Goal: Navigation & Orientation: Find specific page/section

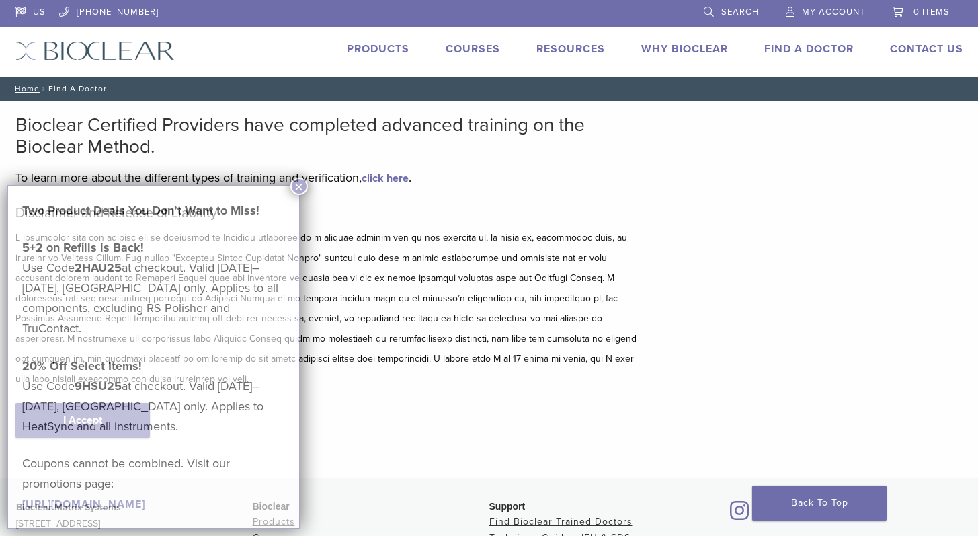
click at [101, 402] on p "20% Off Select Items! Use Code 9HSU25 at checkout. Valid [DATE]–[DATE], [GEOGRA…" at bounding box center [153, 396] width 263 height 81
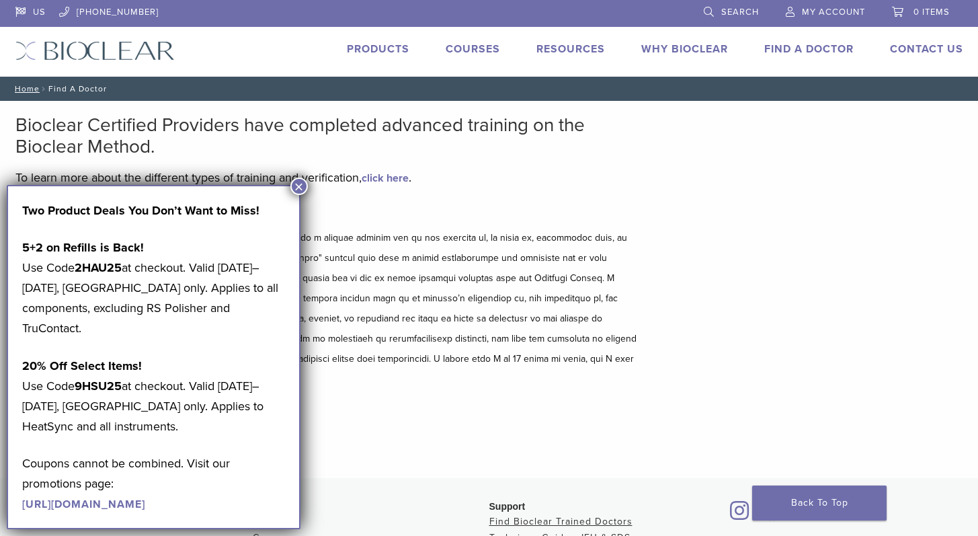
click at [303, 183] on button "×" at bounding box center [298, 185] width 17 height 17
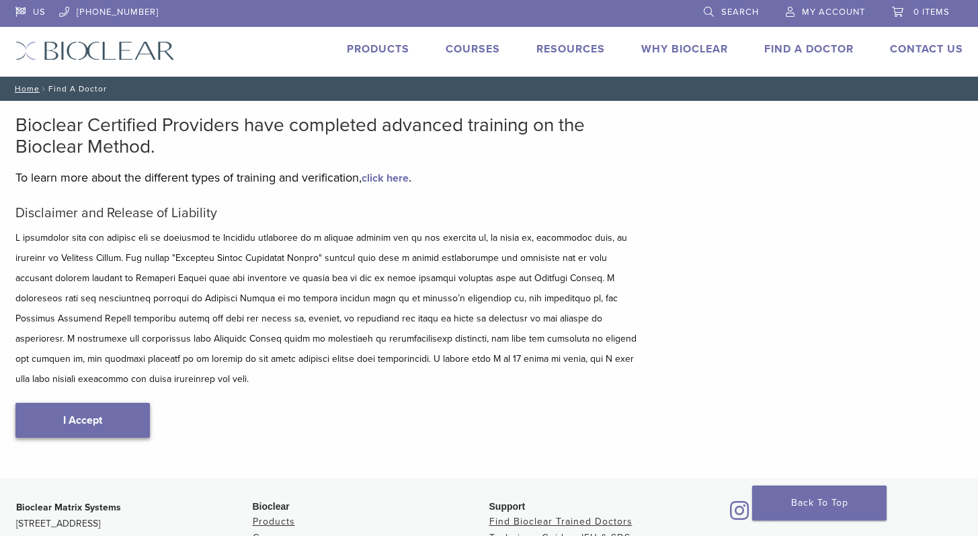
click at [73, 404] on link "I Accept" at bounding box center [82, 420] width 134 height 35
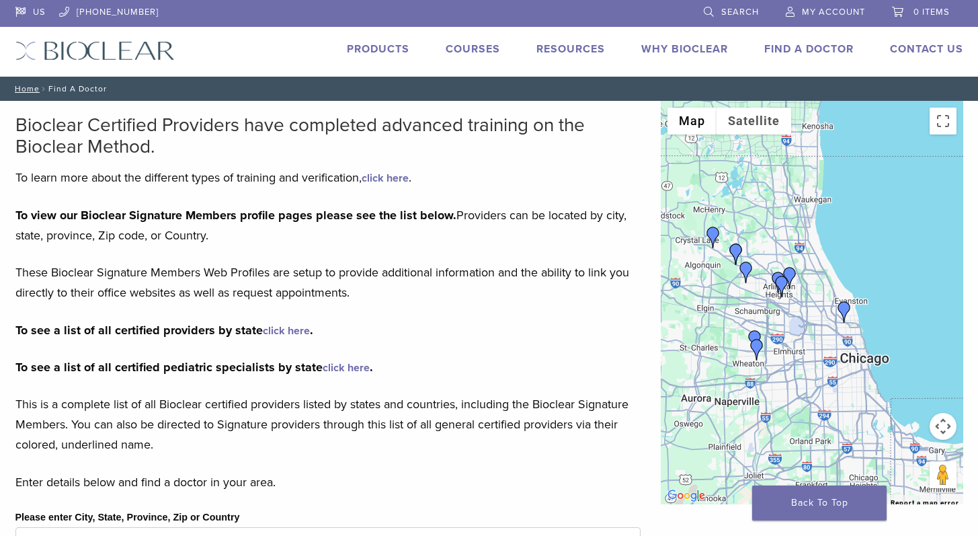
drag, startPoint x: 784, startPoint y: 308, endPoint x: 765, endPoint y: 304, distance: 18.6
click at [765, 304] on div at bounding box center [812, 302] width 302 height 403
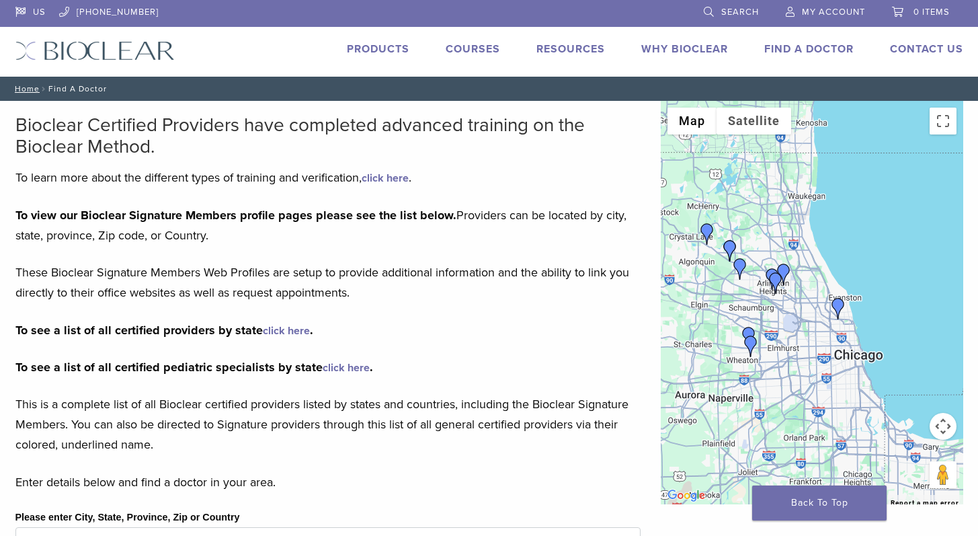
click at [772, 302] on div at bounding box center [812, 302] width 302 height 403
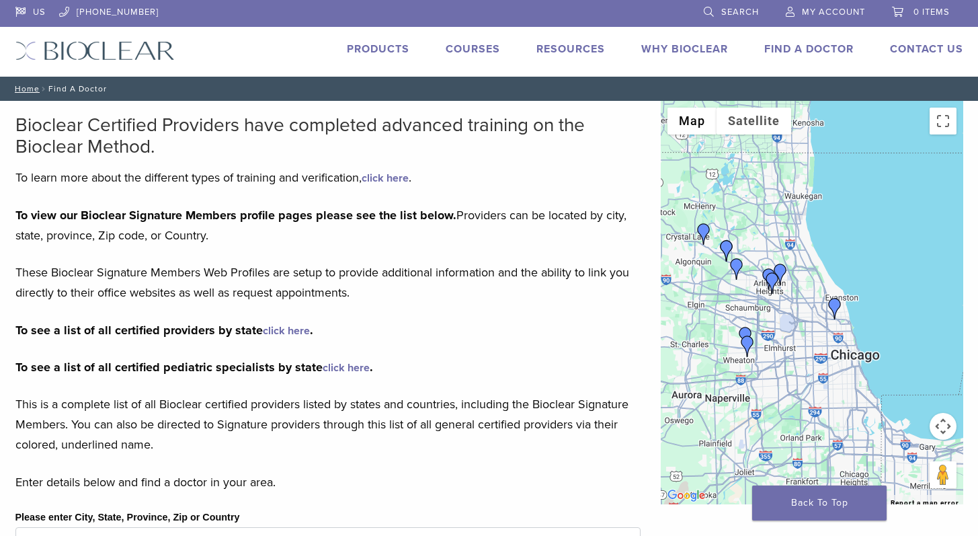
click at [772, 303] on div at bounding box center [812, 302] width 302 height 403
click at [787, 285] on div at bounding box center [812, 302] width 302 height 403
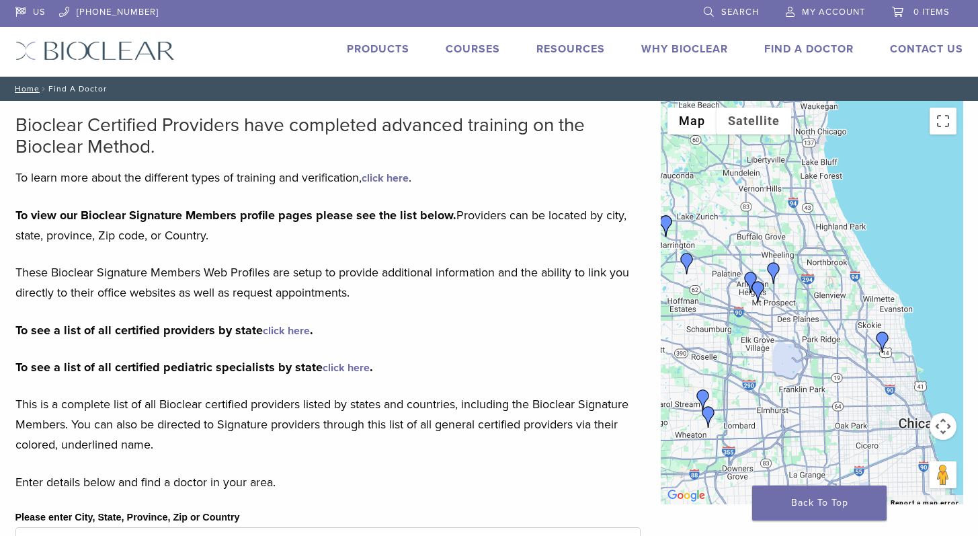
click at [774, 294] on div at bounding box center [812, 302] width 302 height 403
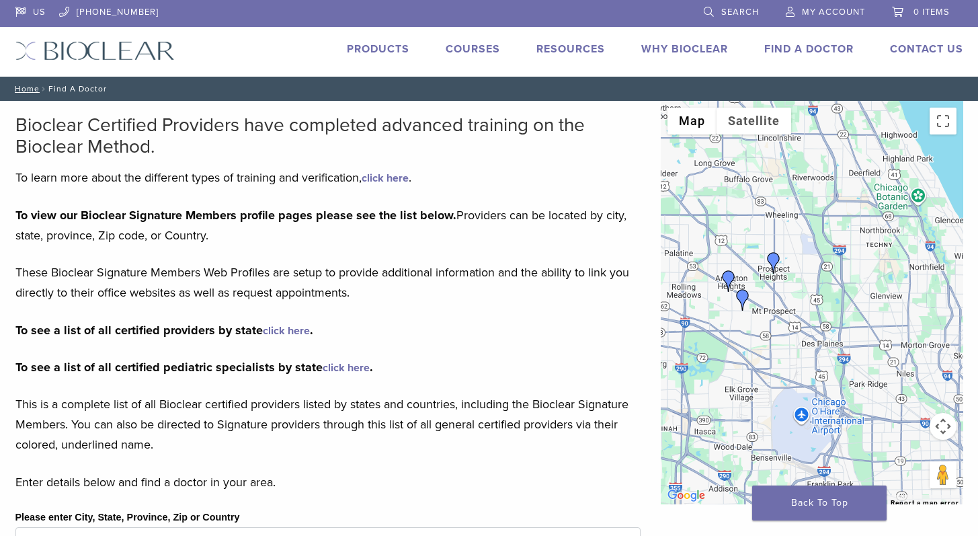
click at [764, 302] on div at bounding box center [812, 302] width 302 height 403
click at [727, 277] on img "Dr. Margaret Radziszewski" at bounding box center [729, 281] width 22 height 22
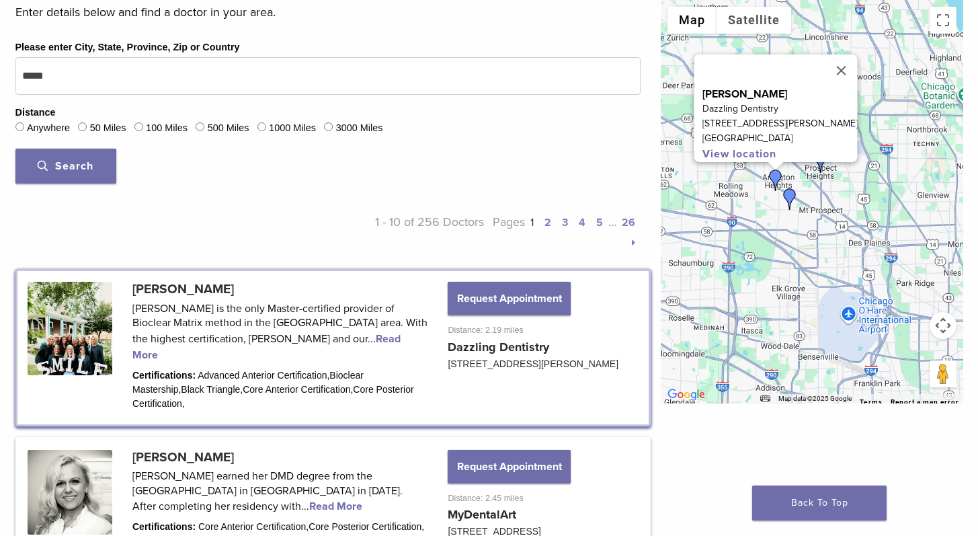
scroll to position [163, 0]
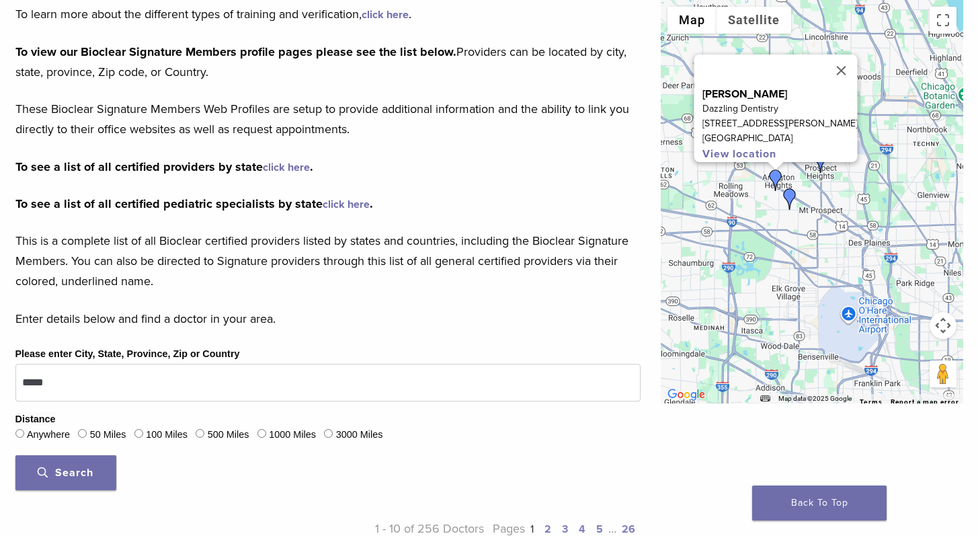
click at [807, 185] on div "To navigate, press the arrow keys. [PERSON_NAME] Dazzling Dentistry [STREET_ADD…" at bounding box center [812, 201] width 302 height 403
click at [835, 60] on button "Close" at bounding box center [841, 70] width 32 height 32
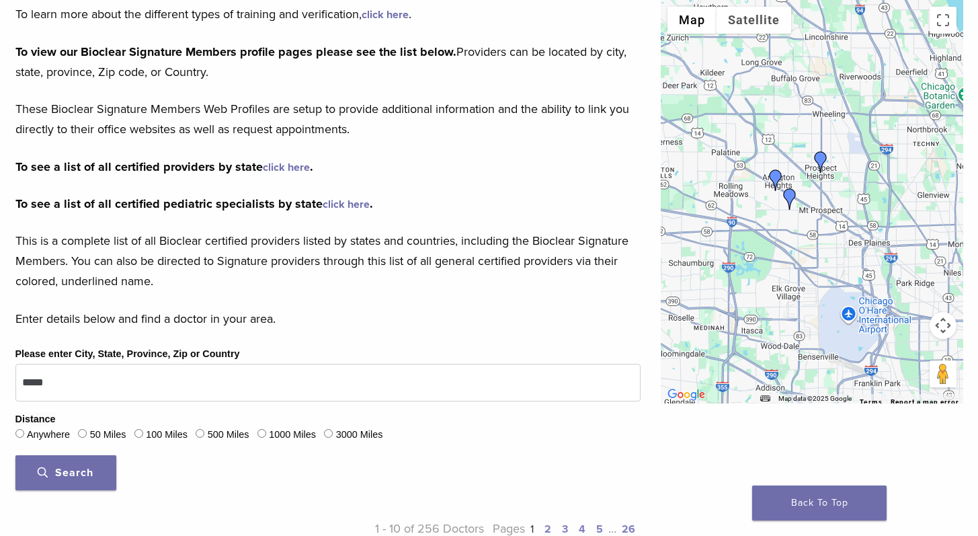
click at [819, 160] on img "Joana Tylman" at bounding box center [821, 162] width 22 height 22
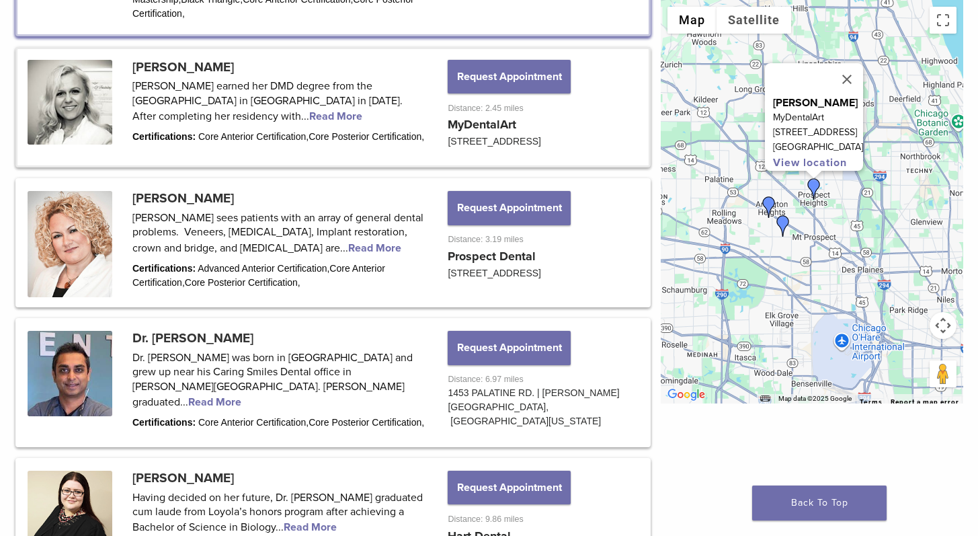
scroll to position [892, 0]
